Goal: Task Accomplishment & Management: Manage account settings

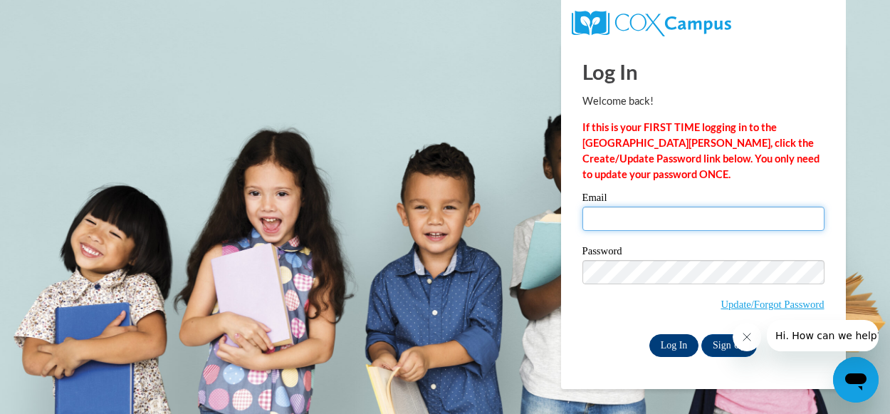
type input "[EMAIL_ADDRESS][DOMAIN_NAME]"
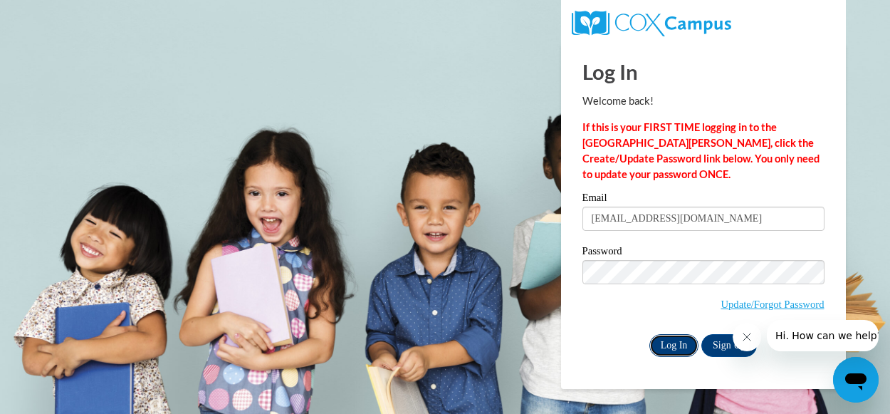
click at [662, 342] on input "Log In" at bounding box center [675, 345] width 50 height 23
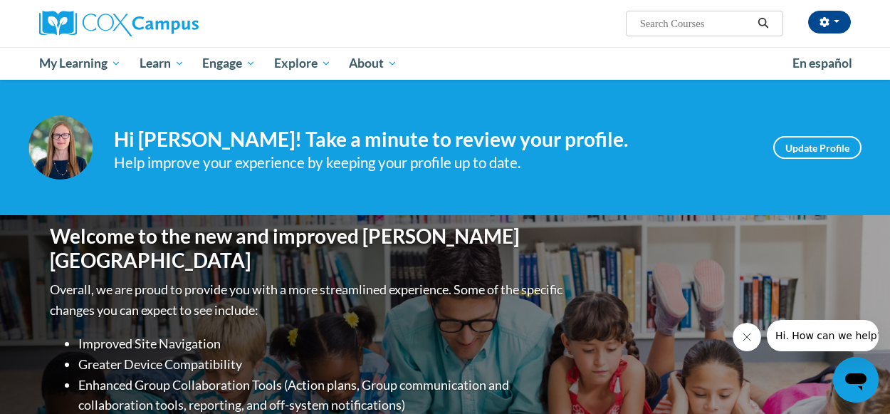
click at [749, 336] on icon "Close message from company" at bounding box center [746, 336] width 11 height 11
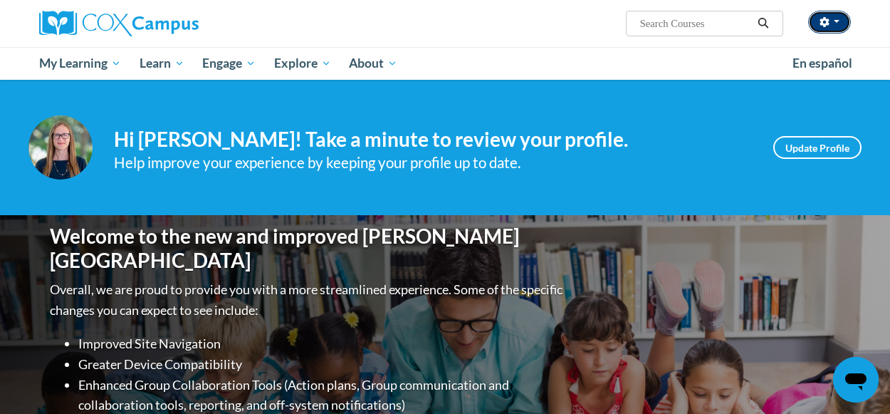
click at [840, 28] on button "button" at bounding box center [829, 22] width 43 height 23
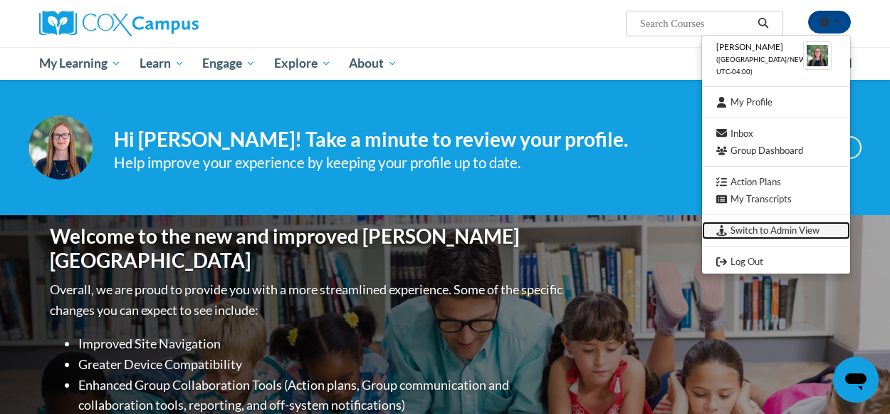
click at [782, 226] on link "Switch to Admin View" at bounding box center [776, 230] width 148 height 18
